Goal: Task Accomplishment & Management: Use online tool/utility

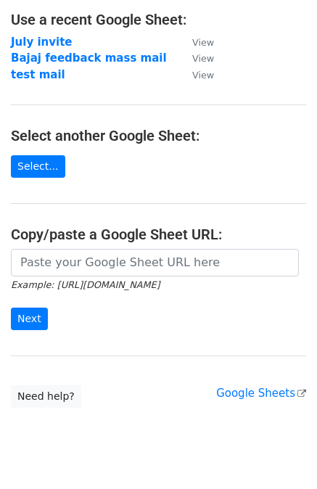
scroll to position [89, 0]
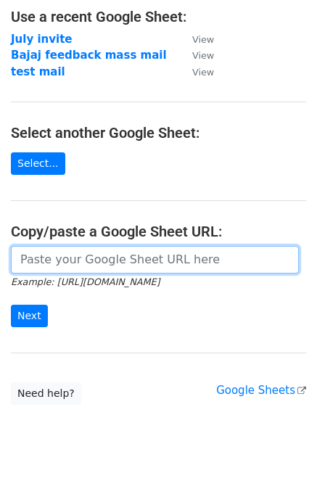
click at [102, 262] on input "url" at bounding box center [155, 260] width 288 height 28
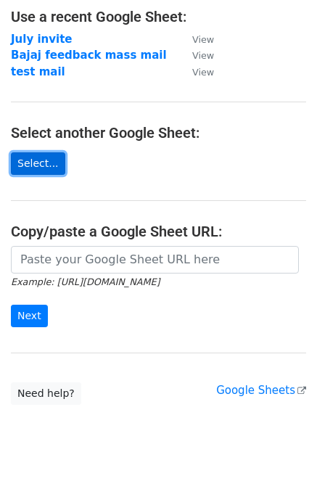
click at [41, 157] on link "Select..." at bounding box center [38, 163] width 54 height 22
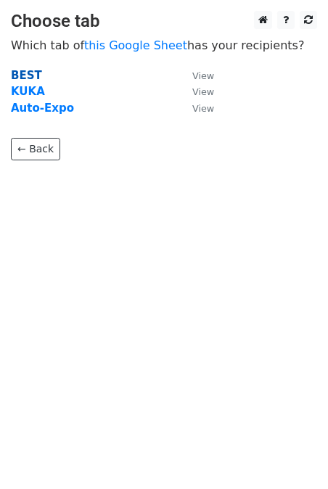
click at [17, 76] on strong "BEST" at bounding box center [26, 75] width 31 height 13
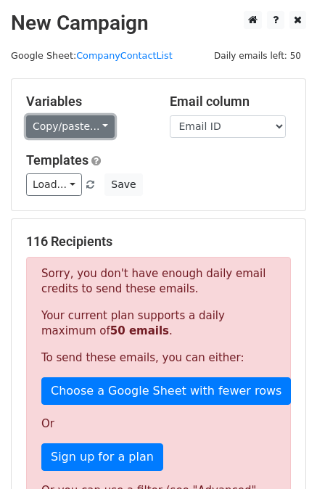
click at [72, 121] on link "Copy/paste..." at bounding box center [70, 126] width 89 height 22
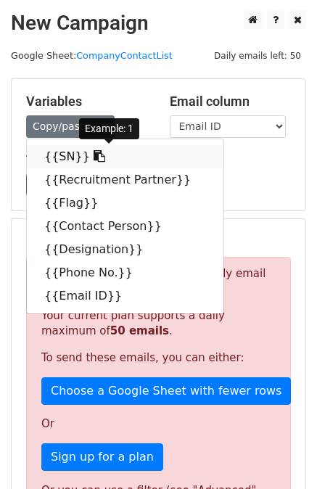
click at [69, 157] on link "{{SN}}" at bounding box center [125, 156] width 197 height 23
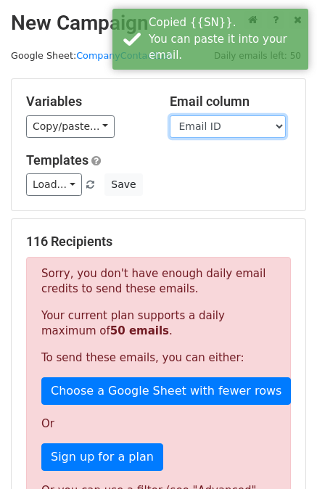
click at [207, 128] on select "SN Recruitment Partner Flag Contact Person Designation Phone No. Email ID" at bounding box center [228, 126] width 116 height 22
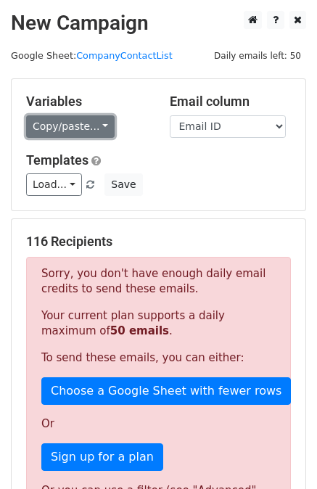
click at [93, 130] on link "Copy/paste..." at bounding box center [70, 126] width 89 height 22
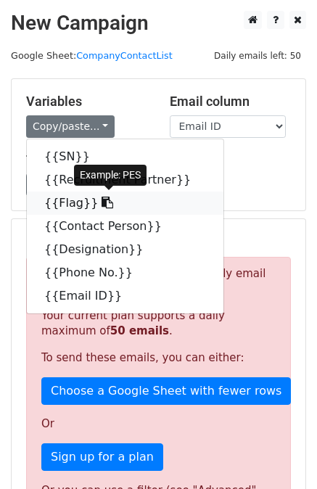
click at [78, 206] on link "{{Flag}}" at bounding box center [125, 203] width 197 height 23
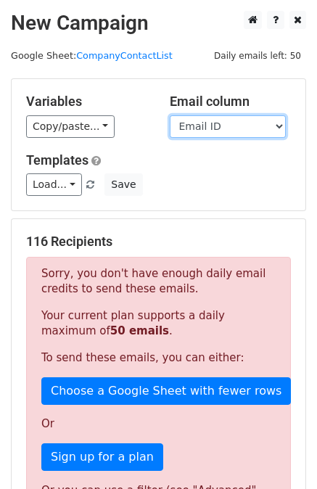
click at [258, 120] on select "SN Recruitment Partner Flag Contact Person Designation Phone No. Email ID" at bounding box center [228, 126] width 116 height 22
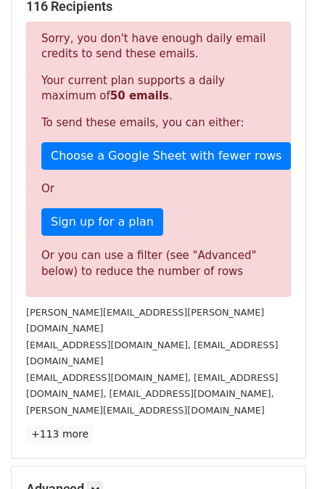
scroll to position [238, 0]
